Goal: Information Seeking & Learning: Learn about a topic

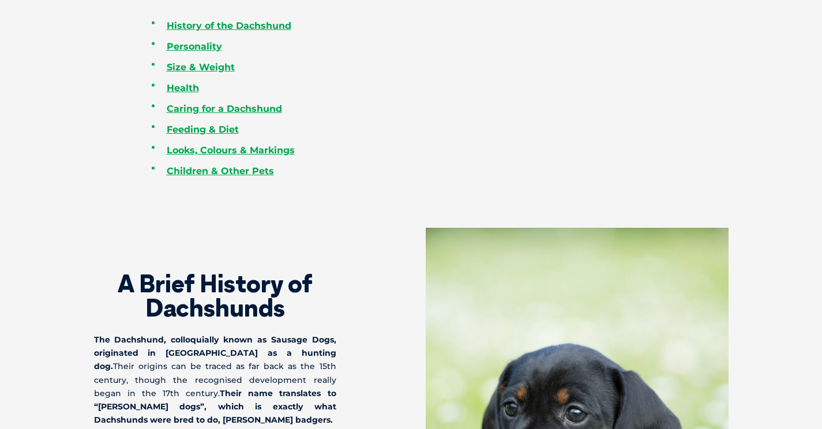
scroll to position [411, 0]
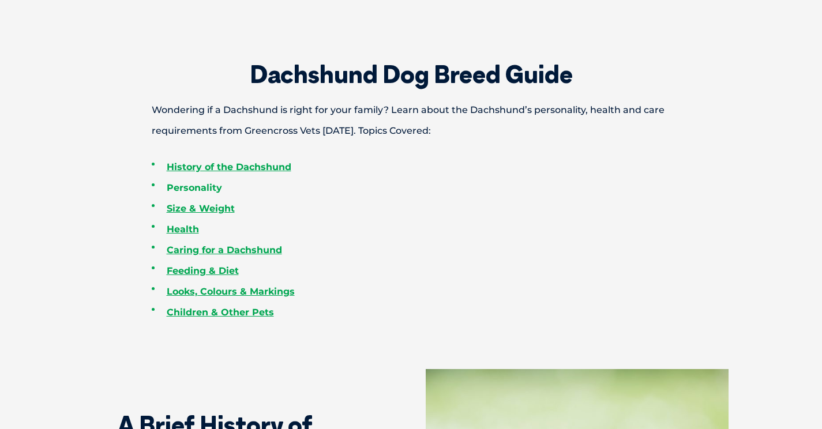
click at [195, 188] on link "Personality" at bounding box center [194, 187] width 55 height 11
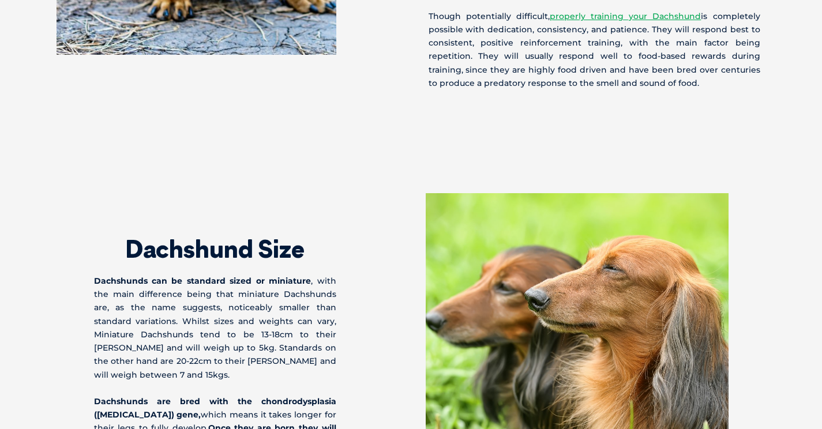
scroll to position [1844, 0]
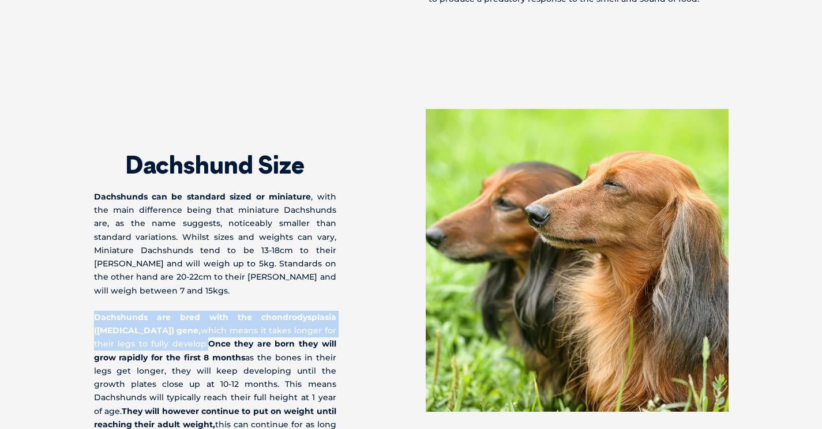
drag, startPoint x: 179, startPoint y: 312, endPoint x: 83, endPoint y: 280, distance: 101.4
click at [83, 280] on div "Dachshund Size Dachshunds can be standard sized or miniature , with the main di…" at bounding box center [412, 277] width 658 height 336
copy p "Dachshunds are bred with the chondrodysplasia ([MEDICAL_DATA]) gene, which mean…"
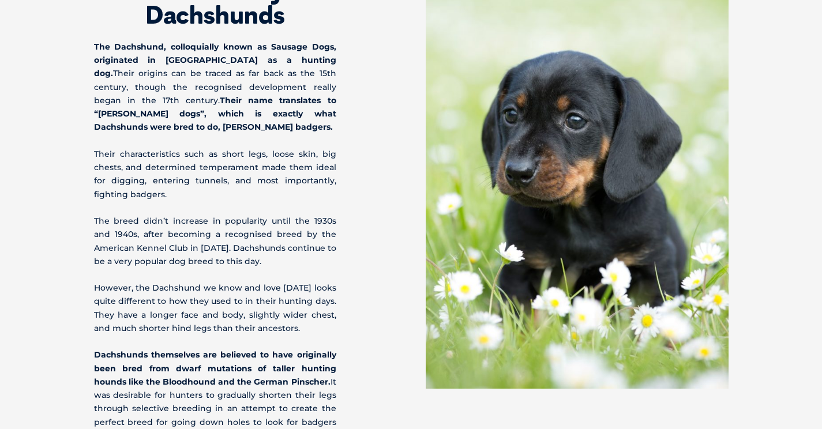
scroll to position [858, 0]
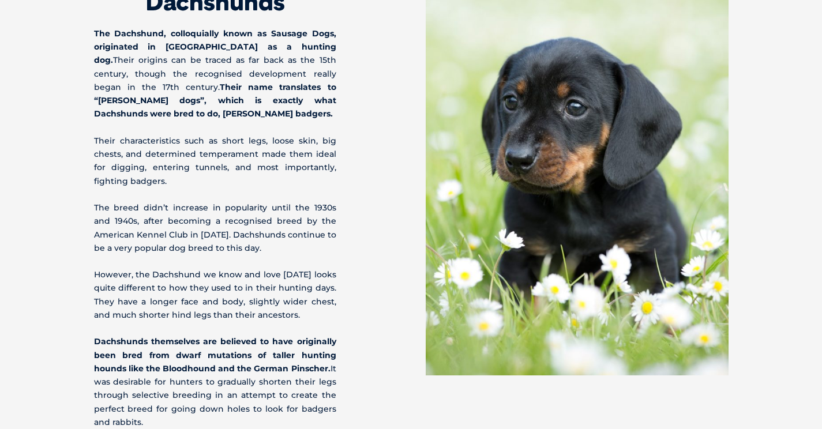
drag, startPoint x: 263, startPoint y: 88, endPoint x: 91, endPoint y: 83, distance: 172.0
click at [91, 83] on div "A Brief History of Dachshunds The Dachshund, colloquially known as Sausage Dogs…" at bounding box center [412, 176] width 658 height 508
click at [279, 92] on p "The Dachshund, colloquially known as Sausage Dogs, originated in [GEOGRAPHIC_DA…" at bounding box center [215, 74] width 242 height 94
drag, startPoint x: 267, startPoint y: 84, endPoint x: 201, endPoint y: 82, distance: 66.4
click at [201, 82] on strong "Their name translates to “[PERSON_NAME] dogs”, which is exactly what Dachshunds…" at bounding box center [215, 100] width 242 height 37
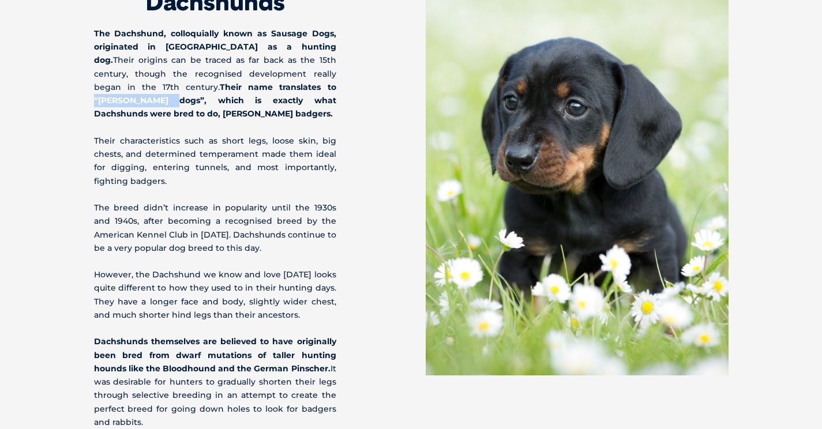
copy strong "“badger dogs”,"
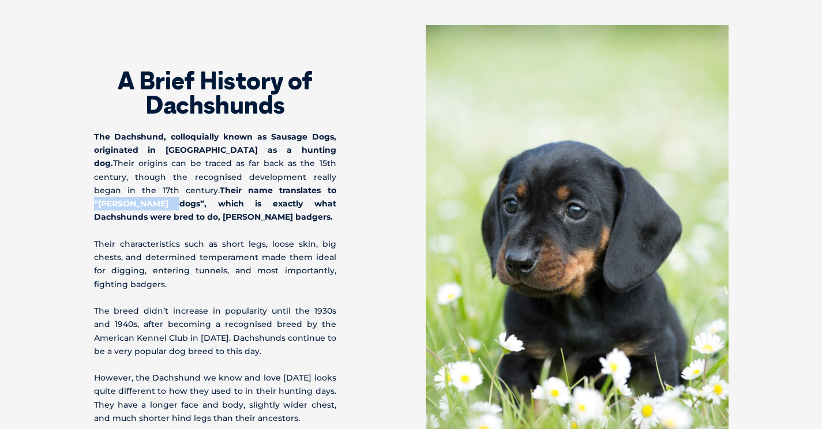
scroll to position [788, 0]
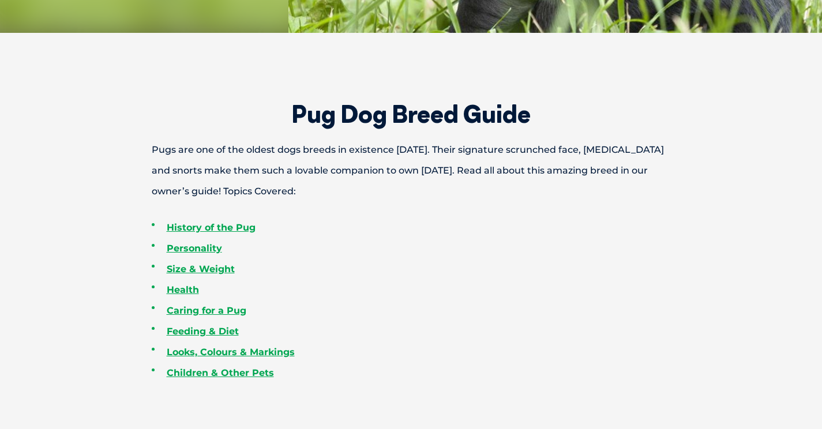
scroll to position [373, 0]
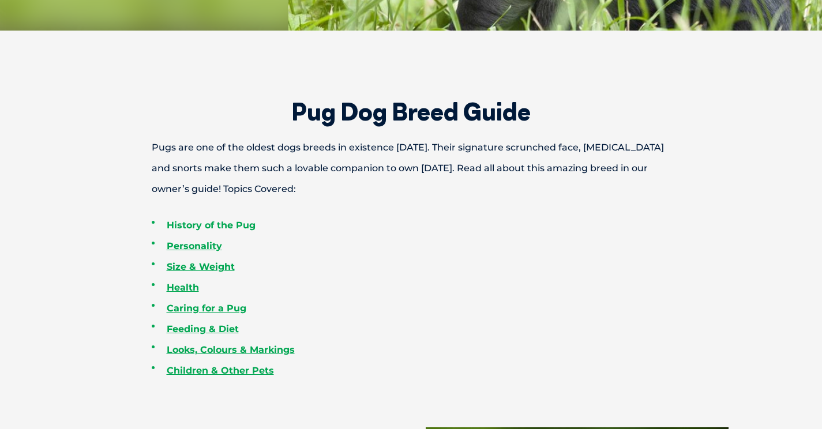
click at [231, 226] on link "History of the Pug" at bounding box center [211, 225] width 89 height 11
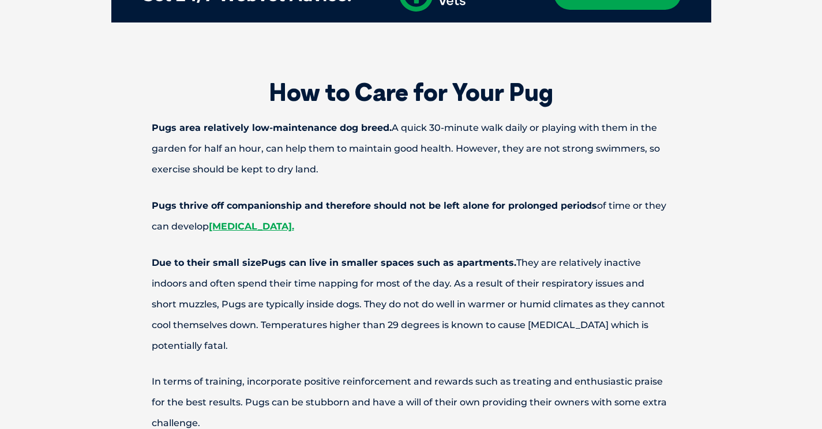
scroll to position [3144, 0]
